Goal: Information Seeking & Learning: Learn about a topic

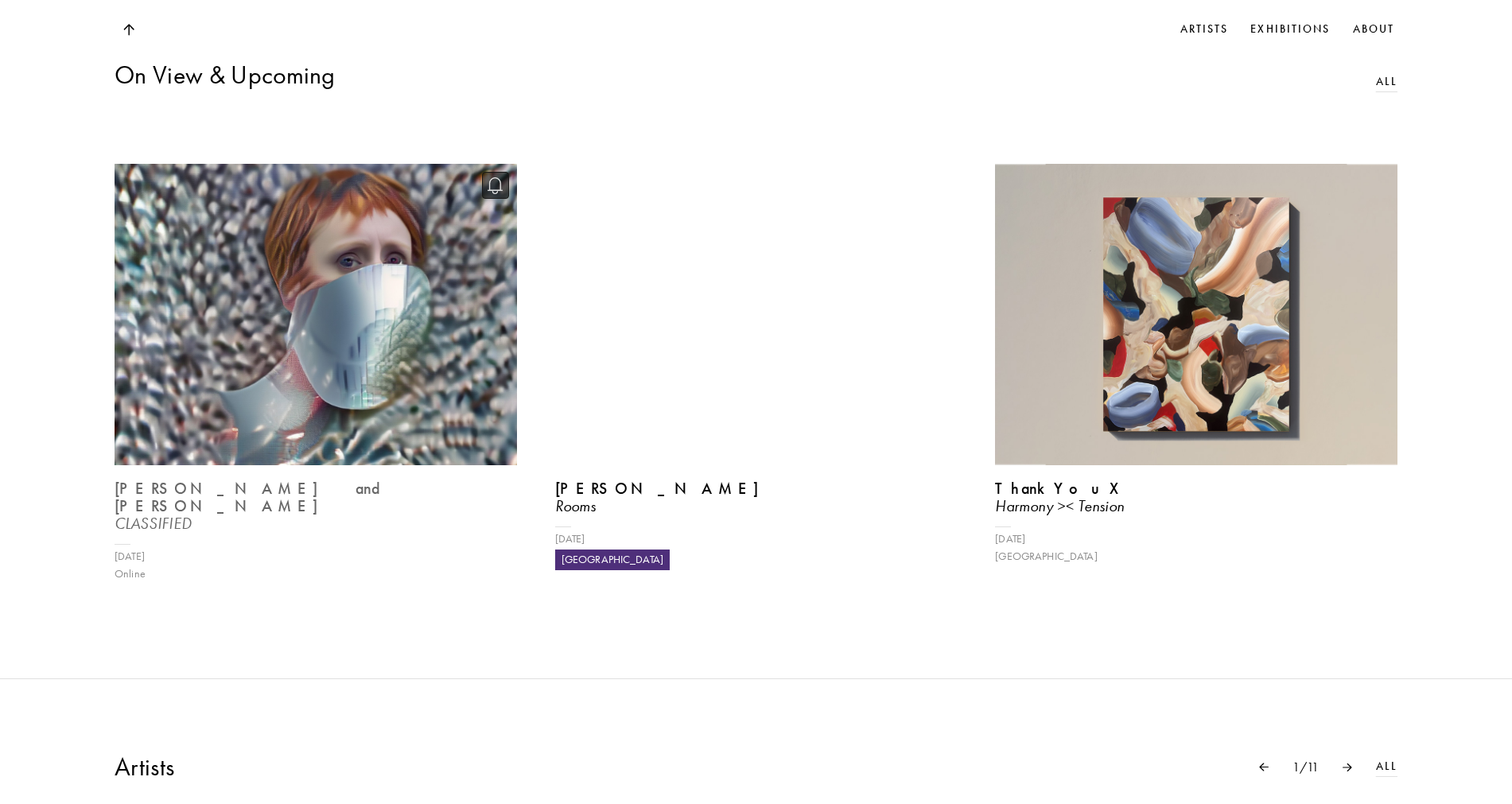
scroll to position [859, 0]
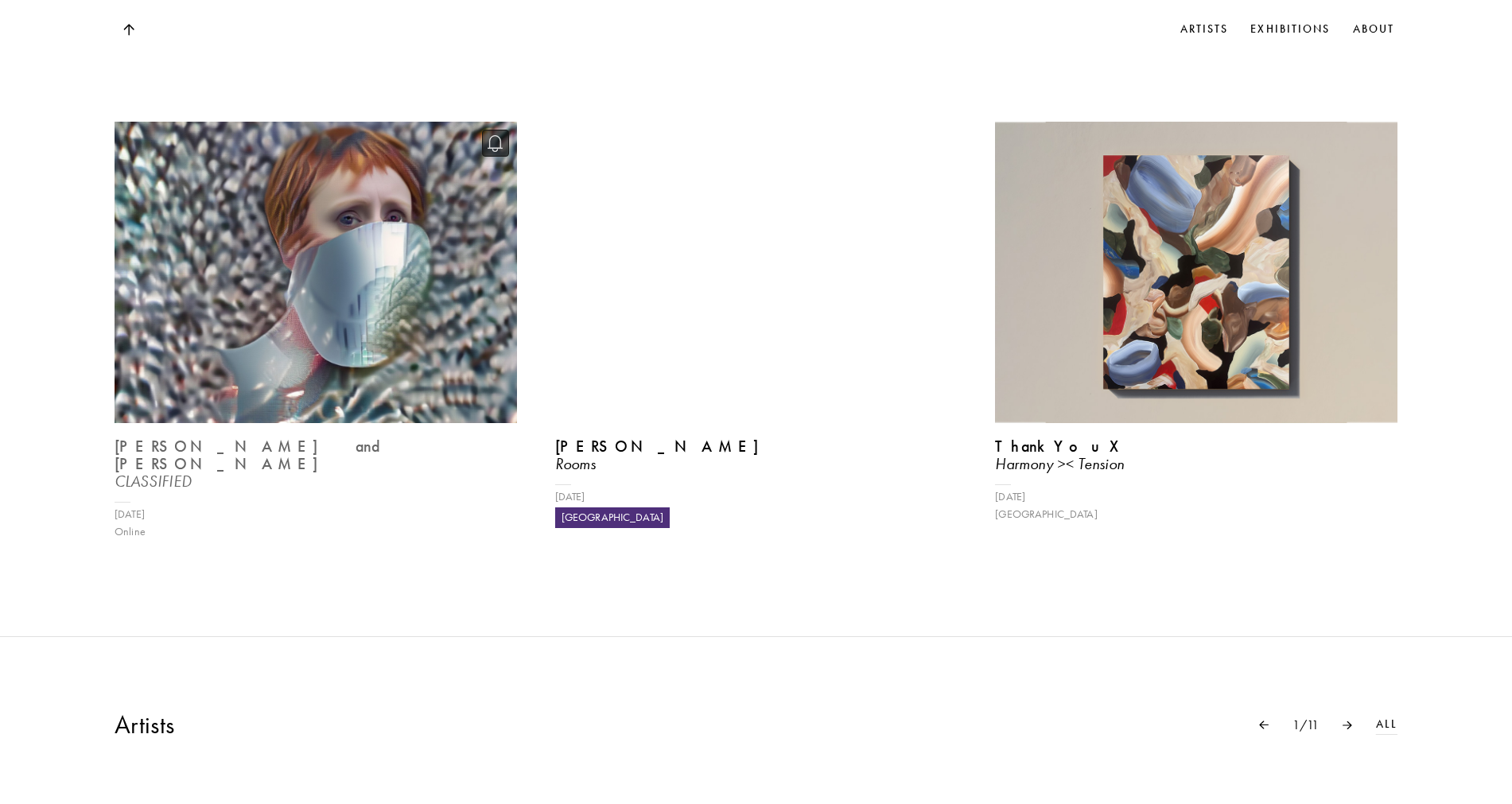
click at [260, 297] on img at bounding box center [315, 272] width 414 height 311
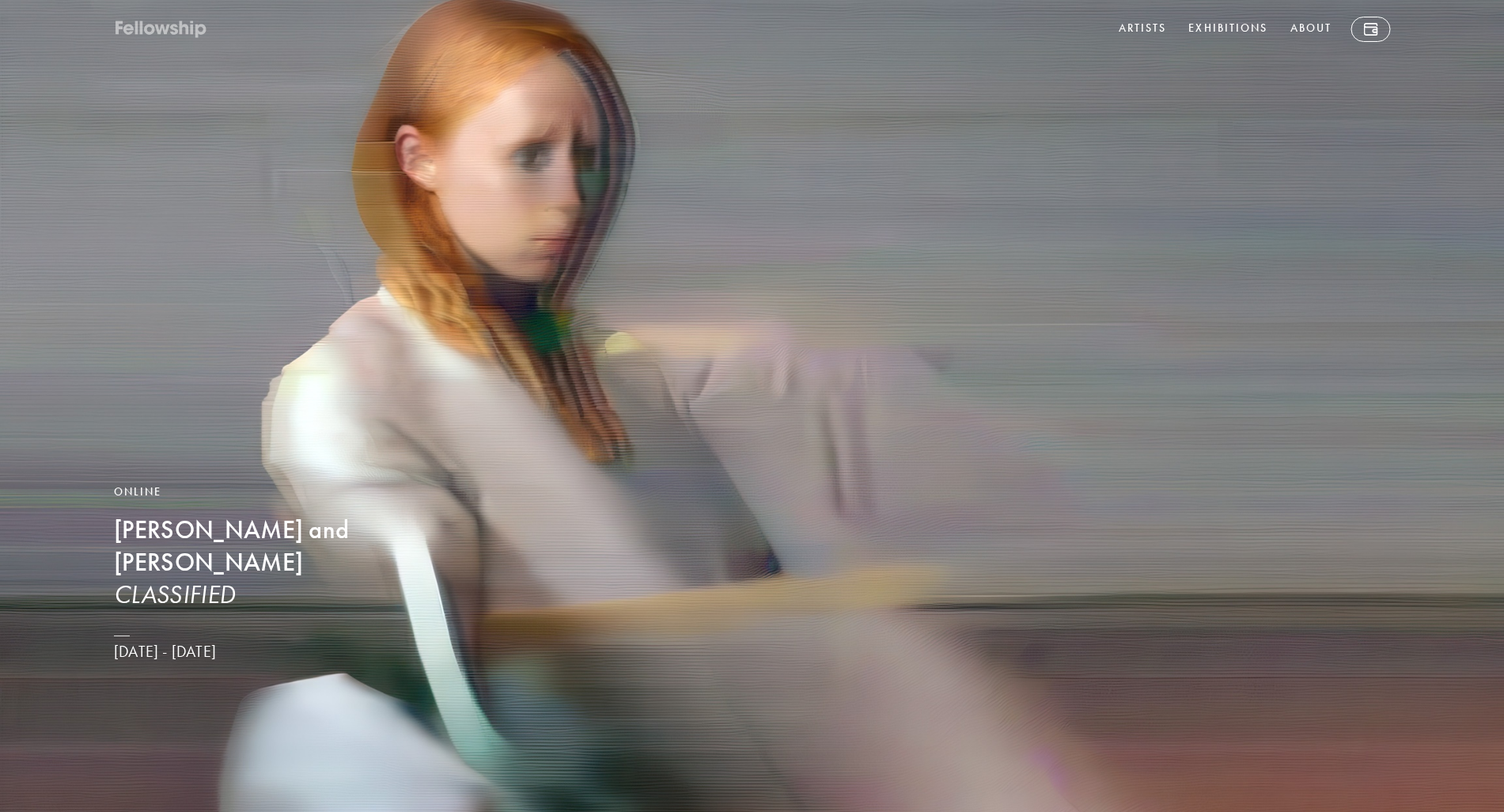
click at [145, 22] on icon at bounding box center [161, 30] width 95 height 20
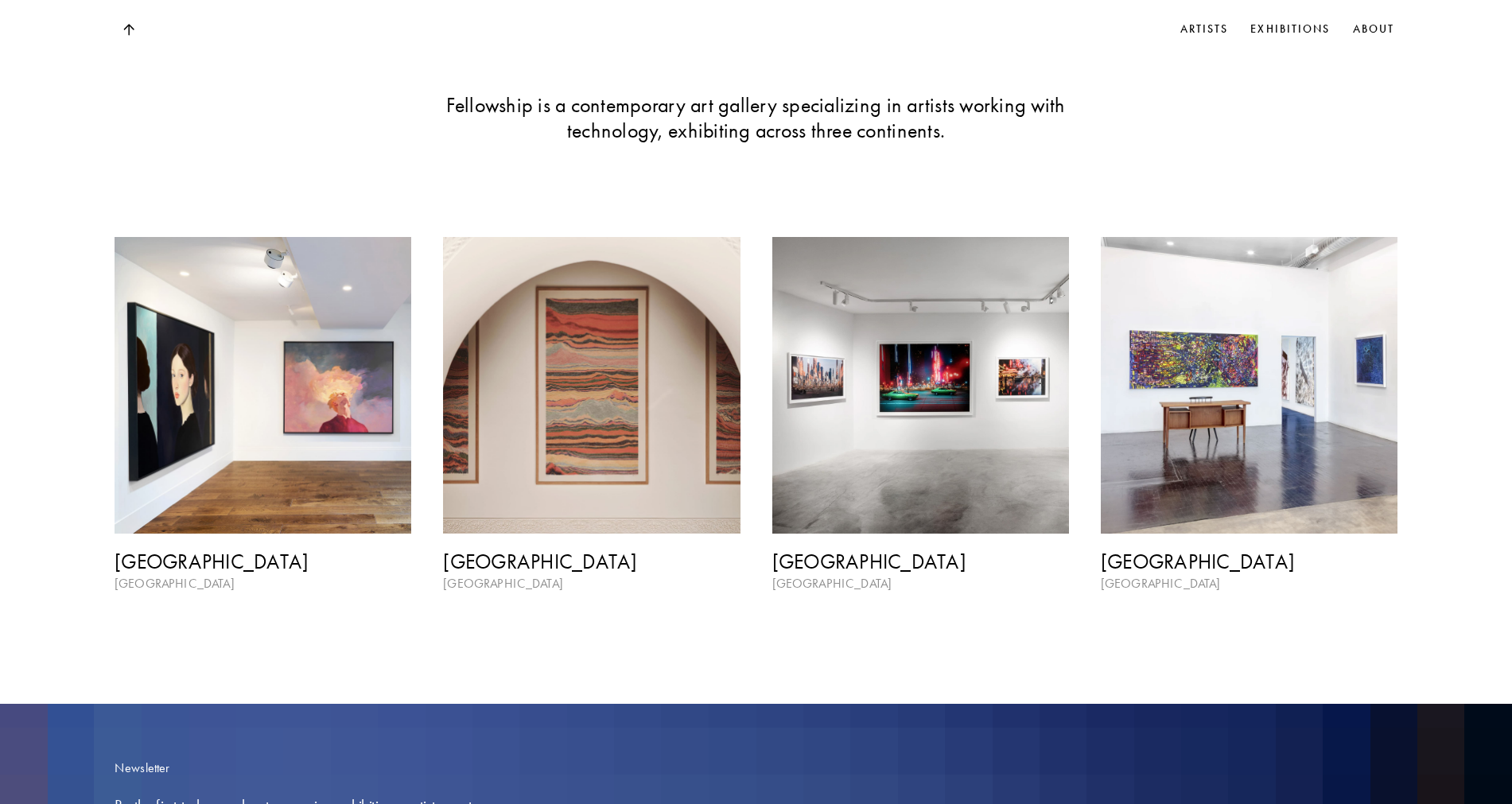
scroll to position [2386, 0]
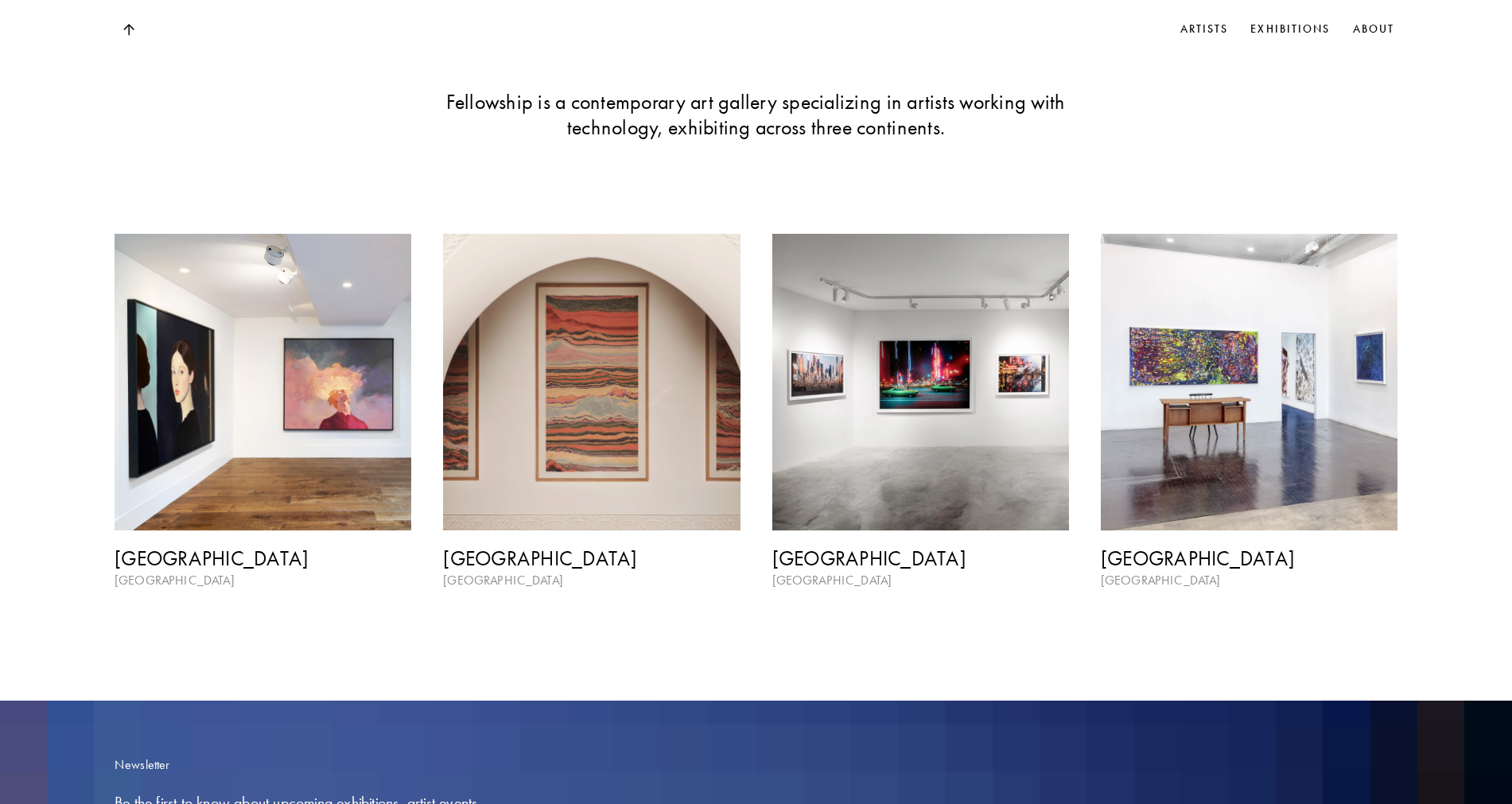
click at [328, 367] on img at bounding box center [262, 382] width 297 height 297
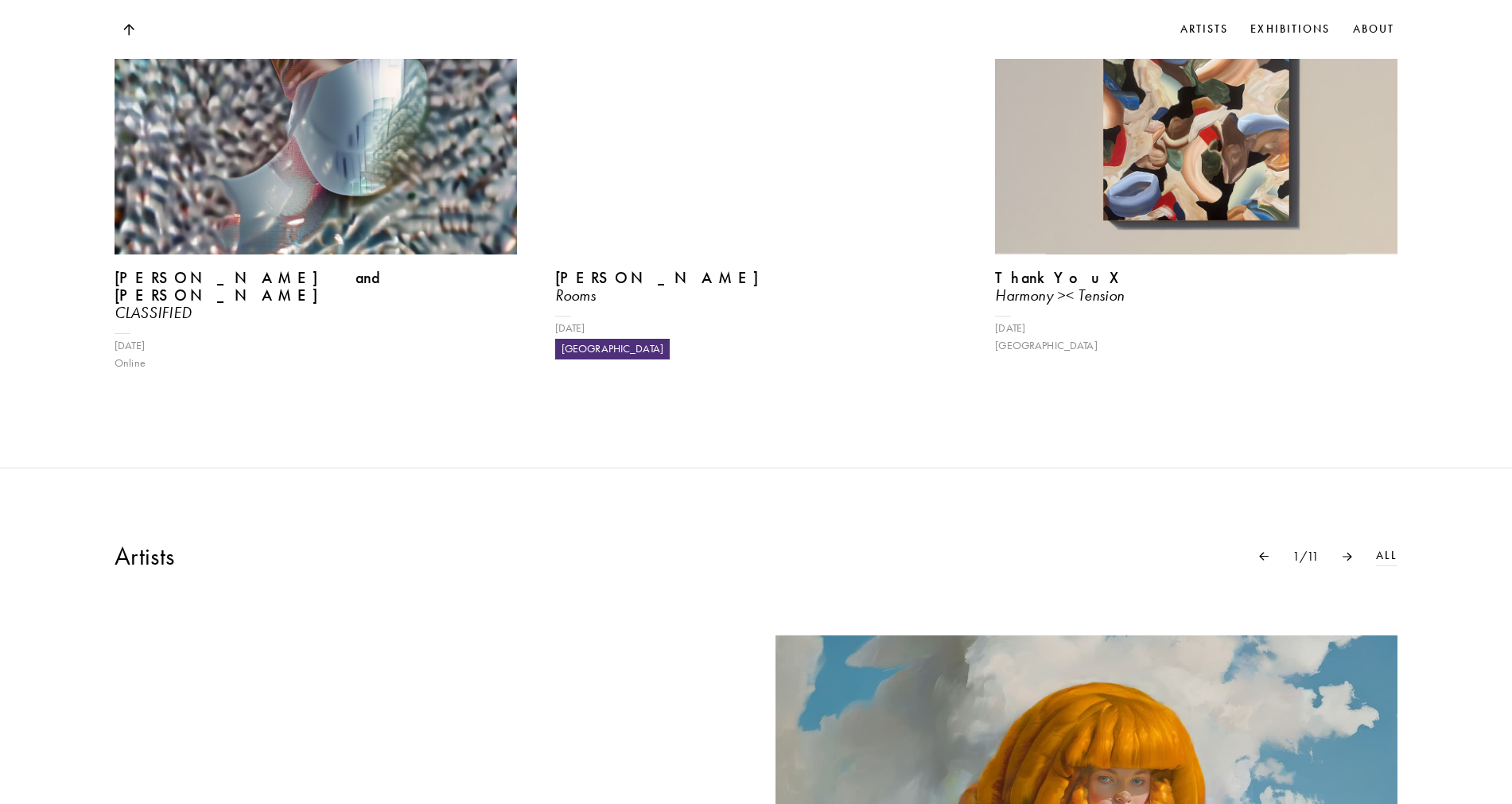
scroll to position [994, 0]
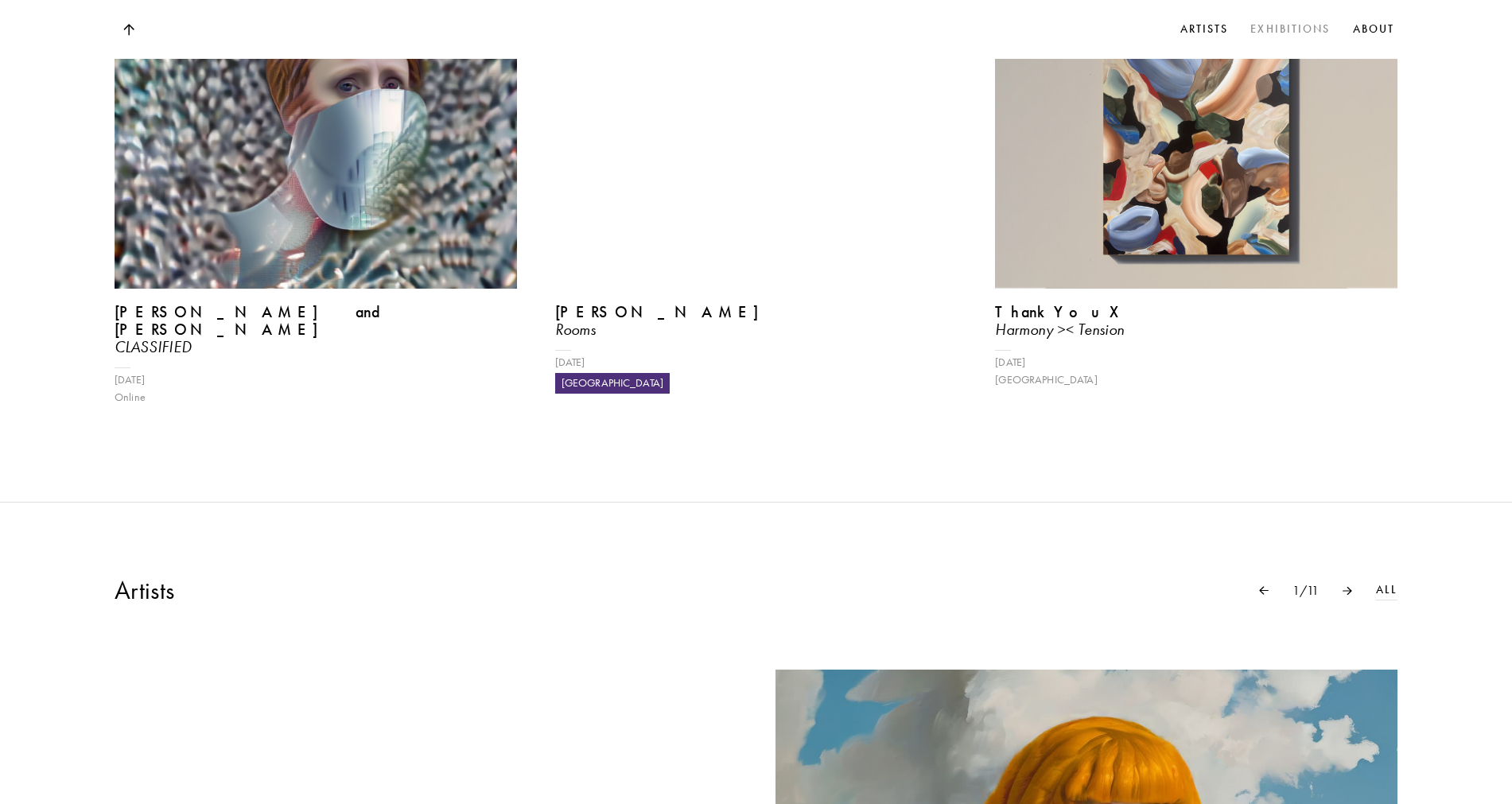
click at [1285, 30] on link "Exhibitions" at bounding box center [1290, 29] width 86 height 24
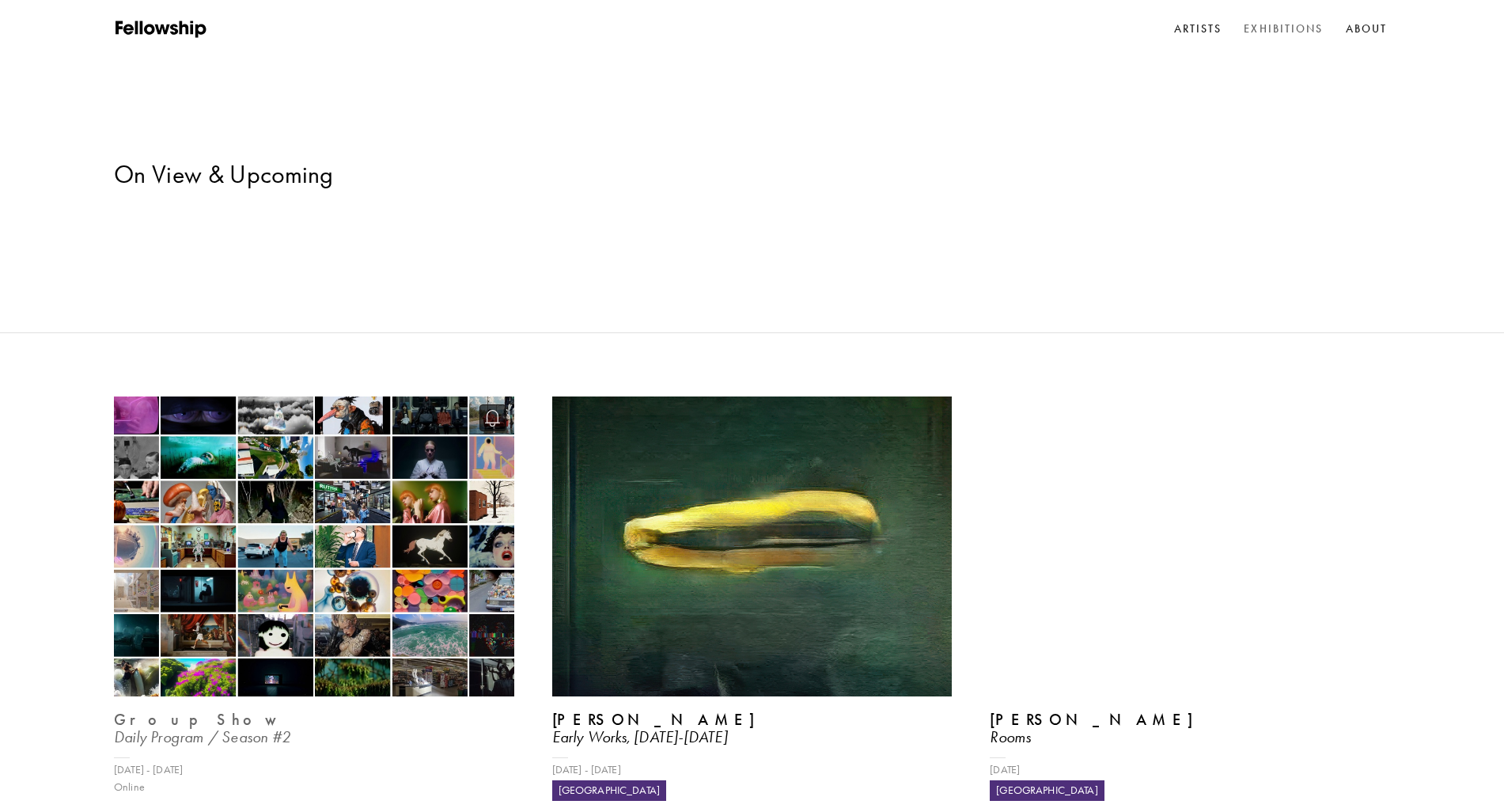
click at [163, 709] on b "Group Show" at bounding box center [198, 718] width 169 height 19
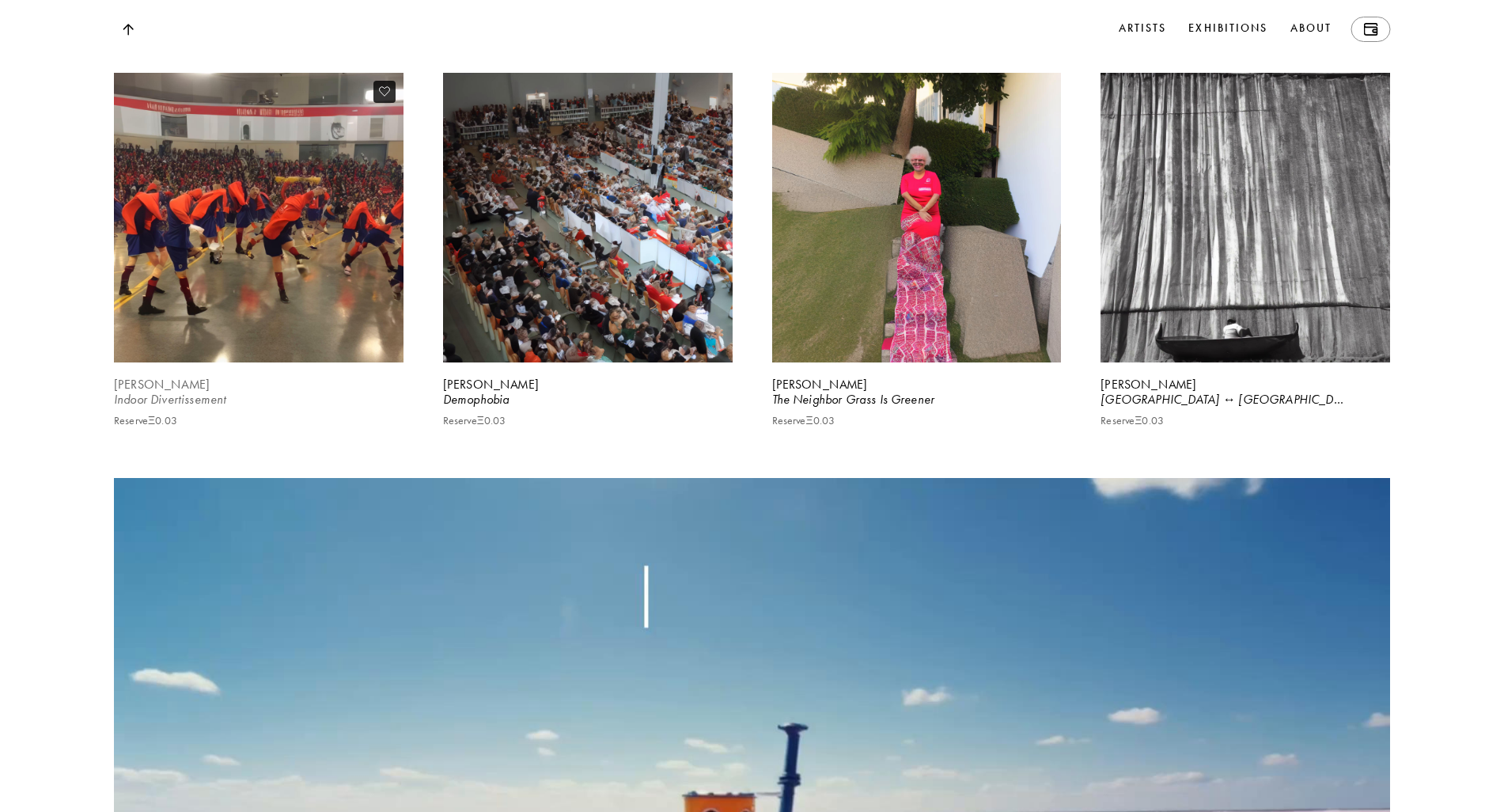
scroll to position [4462, 0]
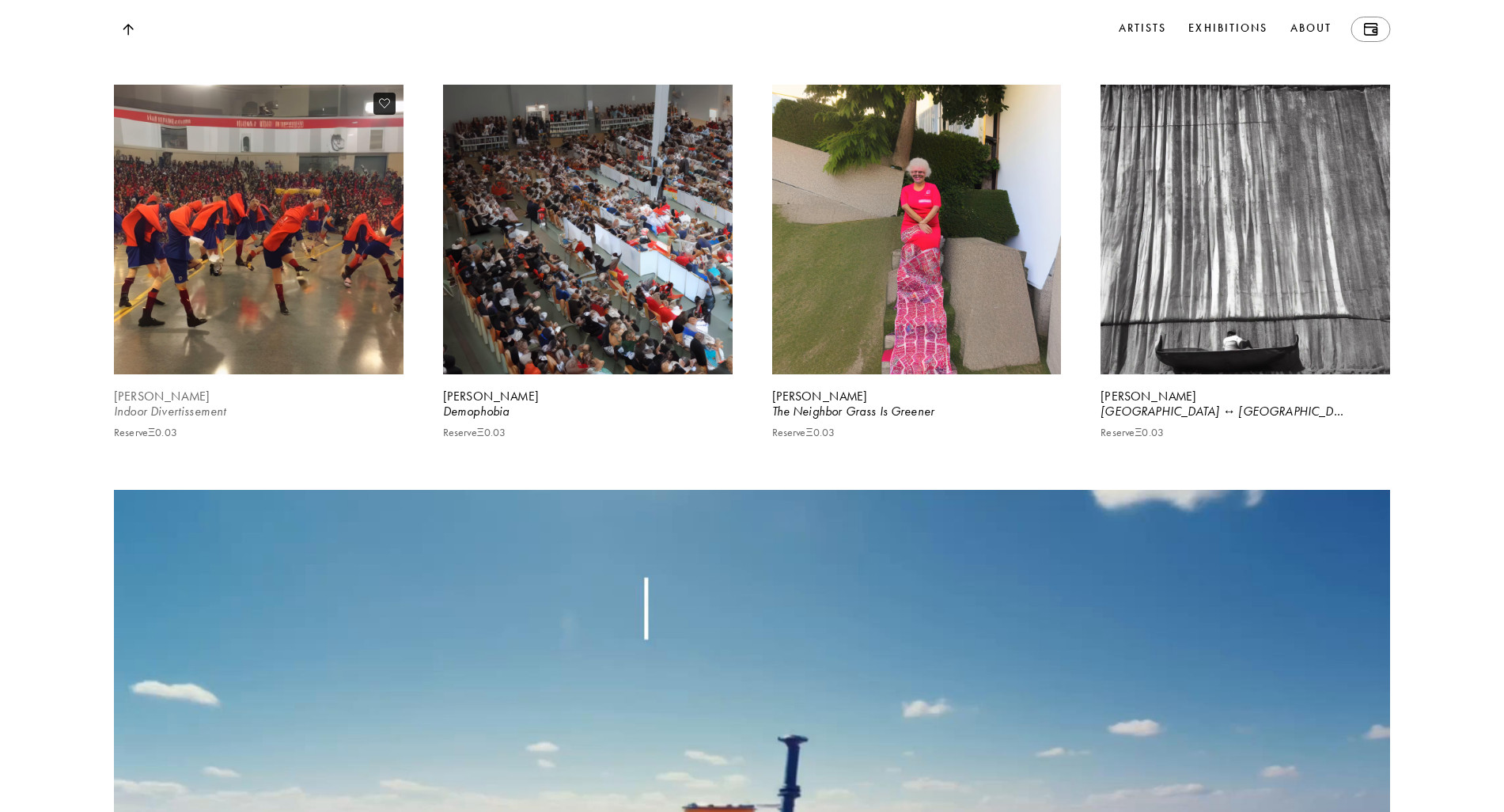
click at [162, 420] on div "Indoor Divertissement" at bounding box center [258, 411] width 289 height 17
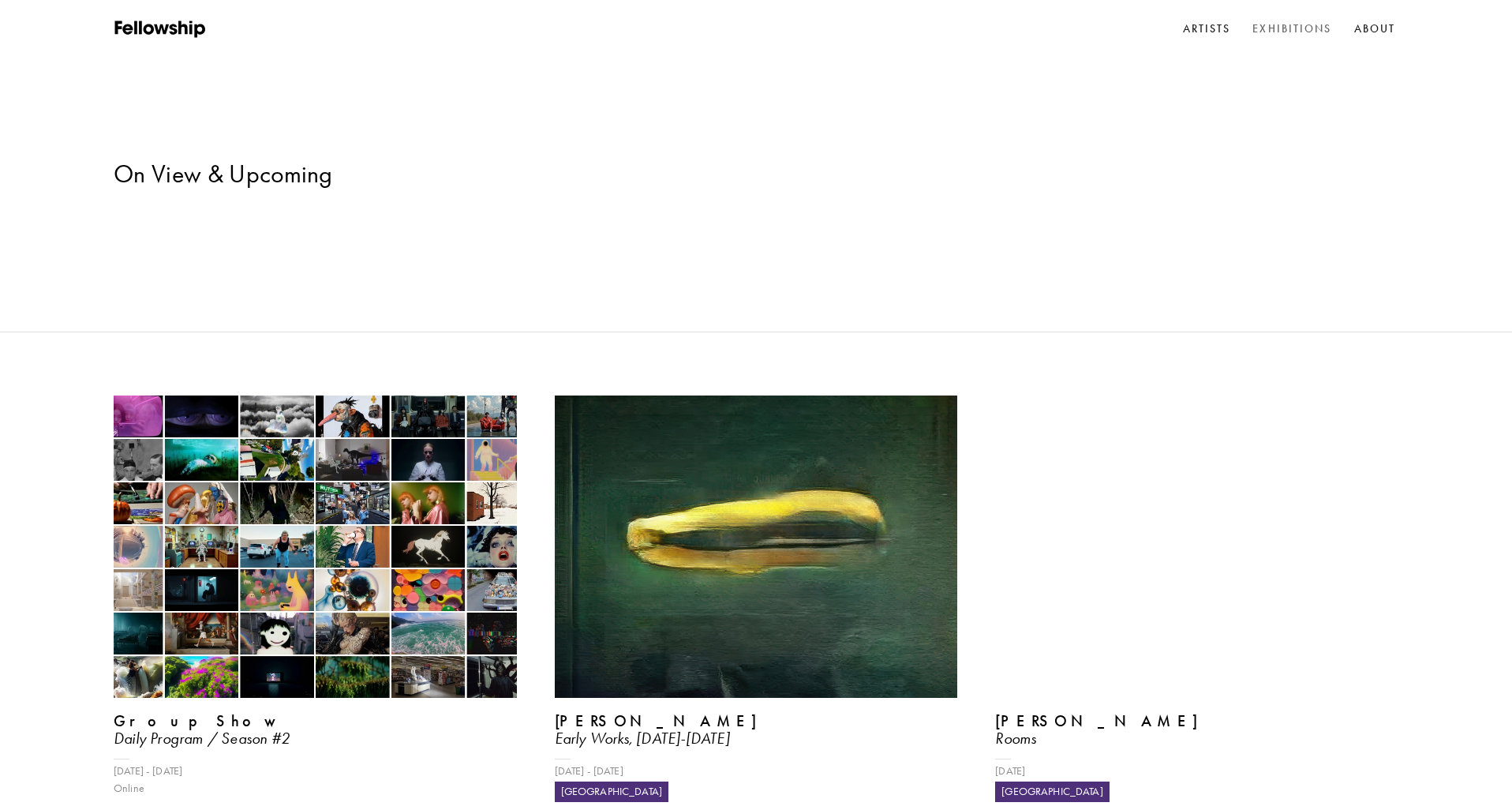
drag, startPoint x: 1481, startPoint y: 266, endPoint x: 1498, endPoint y: 259, distance: 18.4
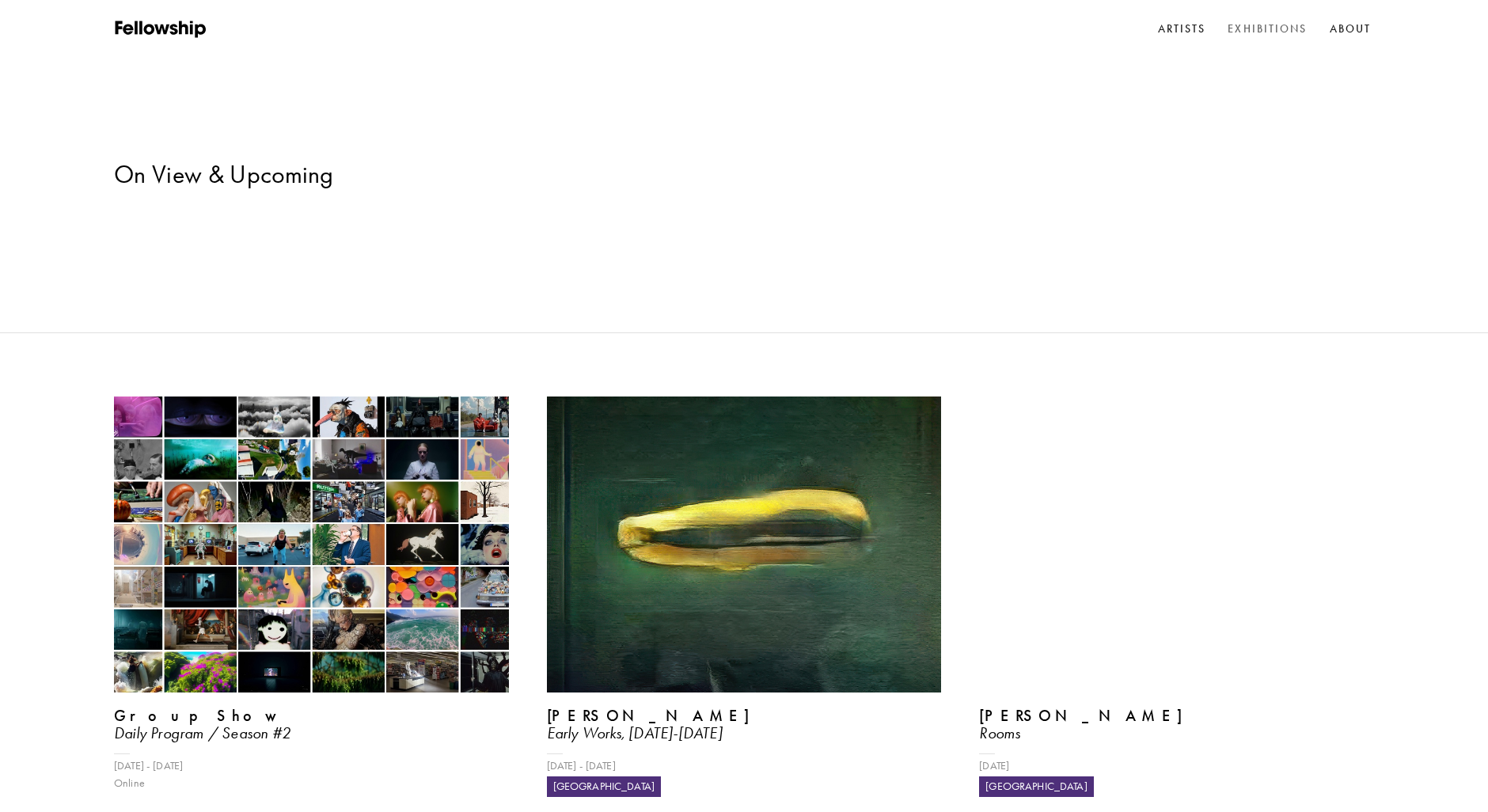
drag, startPoint x: 1491, startPoint y: 647, endPoint x: 1483, endPoint y: 640, distance: 10.6
drag, startPoint x: 1086, startPoint y: 682, endPoint x: 1030, endPoint y: 675, distance: 56.4
click at [209, 115] on div "On View & Upcoming" at bounding box center [744, 167] width 1488 height 333
